Goal: Navigation & Orientation: Go to known website

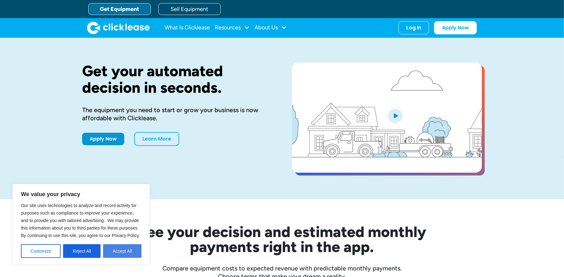
click at [129, 252] on button "Accept All" at bounding box center [122, 251] width 38 height 14
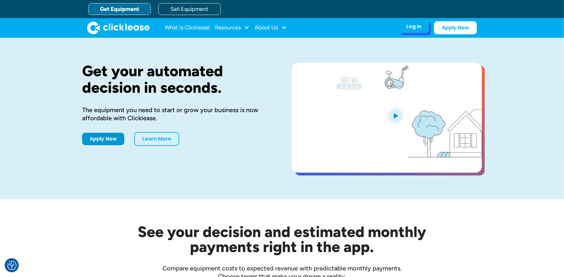
click at [417, 26] on div "Log In" at bounding box center [413, 26] width 15 height 6
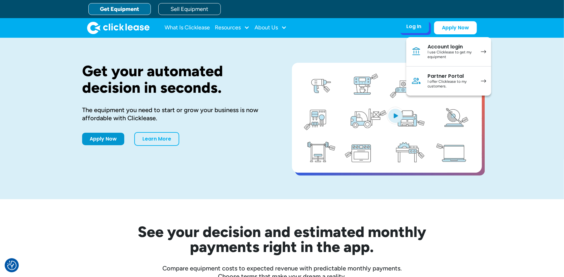
click at [432, 53] on div "I use Clicklease to get my equipment" at bounding box center [450, 55] width 47 height 10
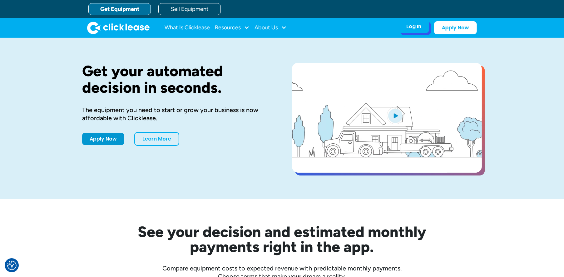
click at [414, 25] on div "Log In" at bounding box center [413, 26] width 15 height 6
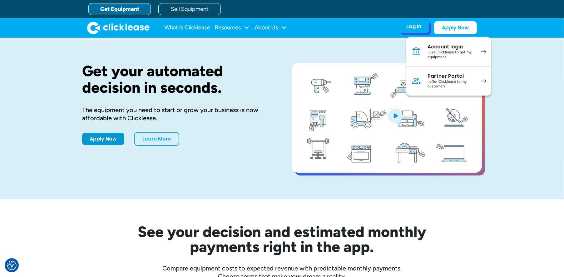
click at [436, 55] on div "I use Clicklease to get my equipment" at bounding box center [450, 55] width 47 height 10
